Goal: Communication & Community: Answer question/provide support

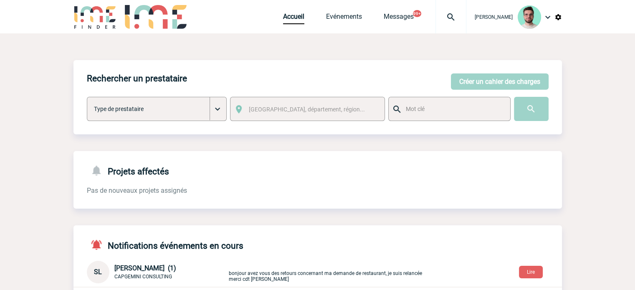
click at [447, 15] on img at bounding box center [451, 17] width 30 height 10
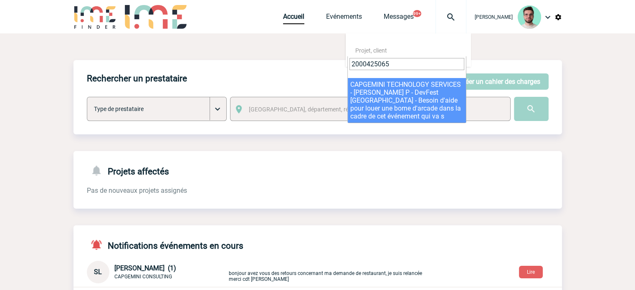
type input "2000425065"
select select "24566"
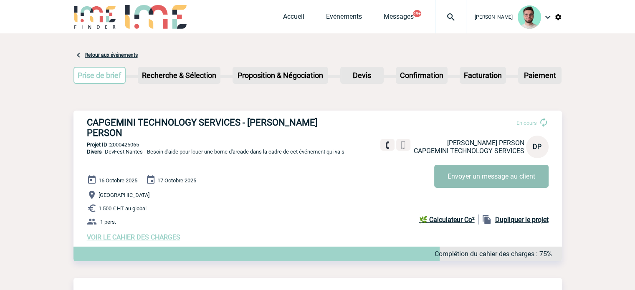
click at [492, 180] on button "Envoyer un message au client" at bounding box center [491, 176] width 114 height 23
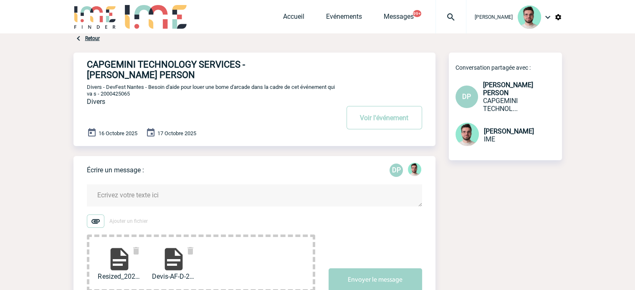
click at [174, 201] on textarea at bounding box center [254, 195] width 335 height 22
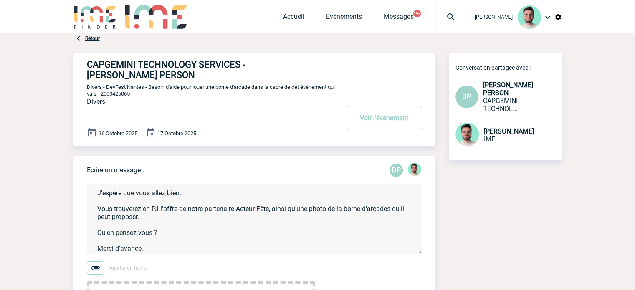
scroll to position [26, 0]
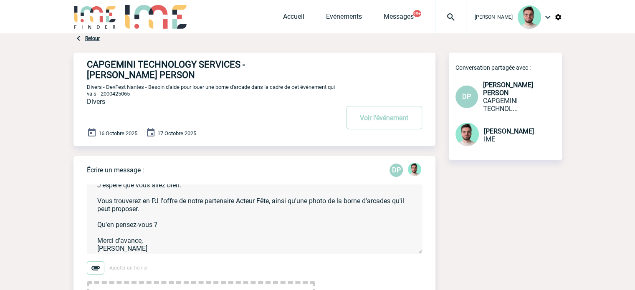
type textarea "Bonjour [PERSON_NAME], J'espère que vous allez bien. Vous trouverez en PJ l'off…"
click at [121, 93] on span "Divers - DevFest Nantes - Besoin d'aide pour louer une borne d'arcade dans la c…" at bounding box center [211, 90] width 248 height 13
copy span "2000425065"
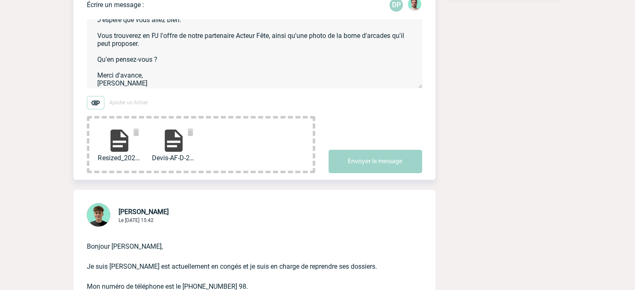
scroll to position [167, 0]
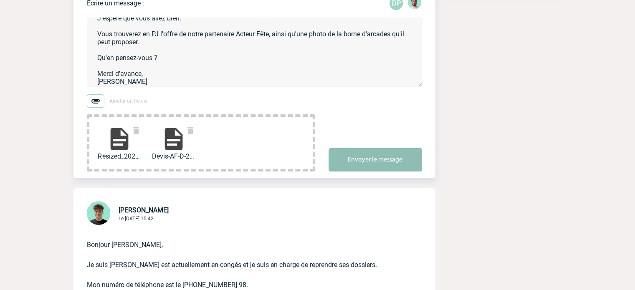
click at [386, 169] on button "Envoyer le message" at bounding box center [374, 159] width 93 height 23
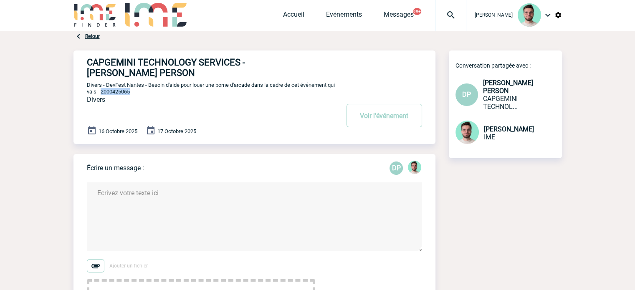
scroll to position [0, 0]
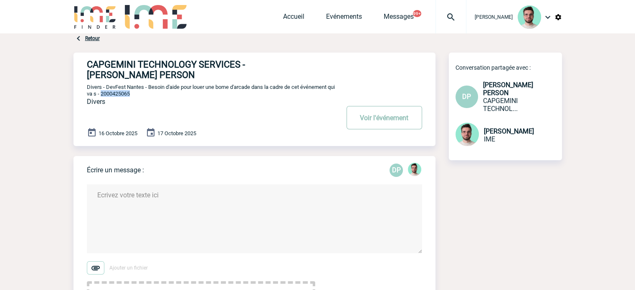
click at [392, 118] on button "Voir l'événement" at bounding box center [384, 117] width 76 height 23
